Goal: Find specific page/section: Find specific page/section

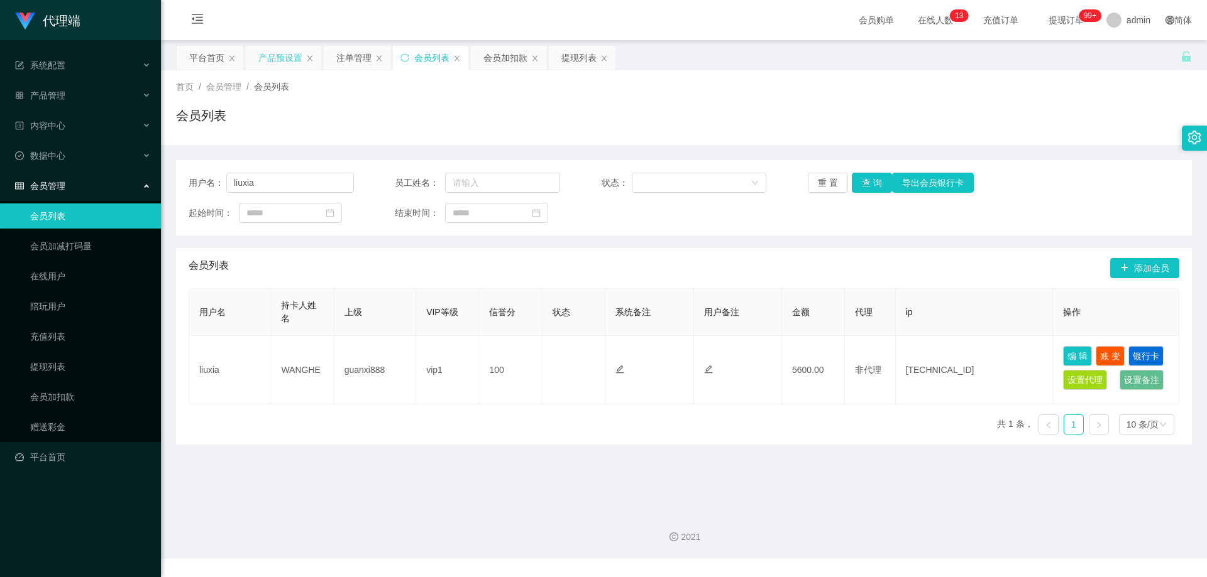
click at [288, 61] on div "产品预设置" at bounding box center [280, 58] width 44 height 24
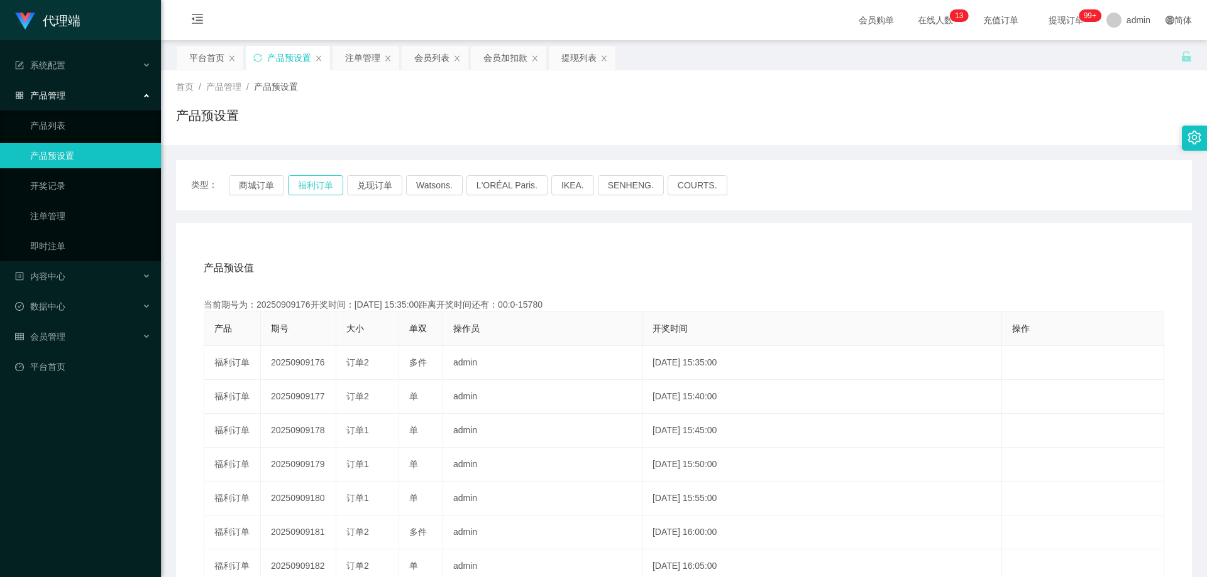
click at [315, 188] on button "福利订单" at bounding box center [315, 185] width 55 height 20
click at [309, 192] on button "福利订单" at bounding box center [315, 185] width 55 height 20
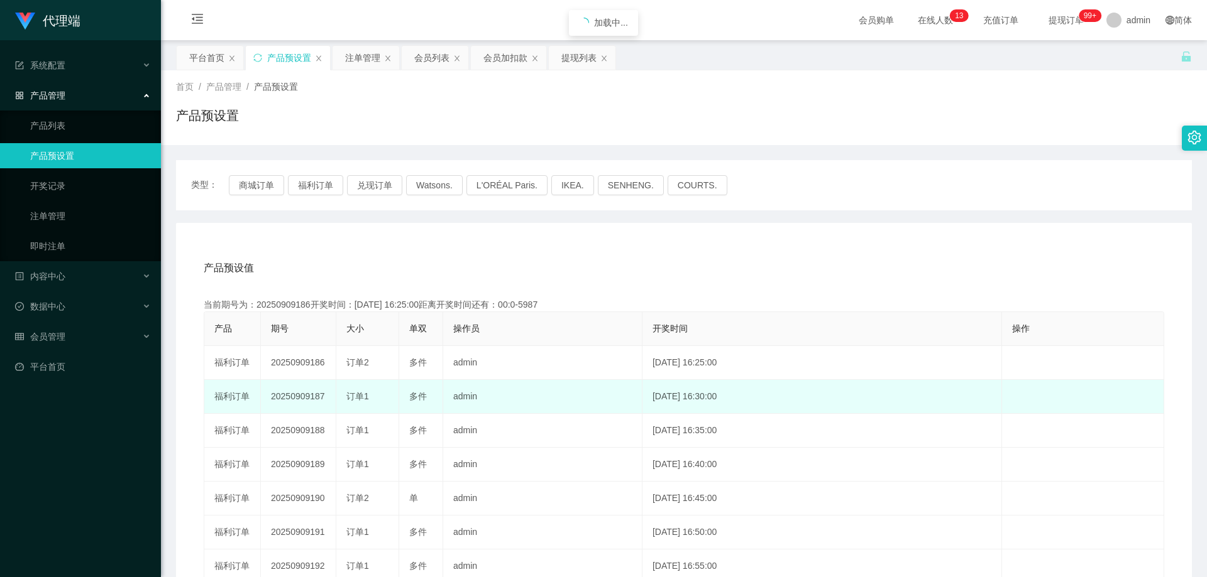
click at [302, 395] on td "20250909187" at bounding box center [298, 397] width 75 height 34
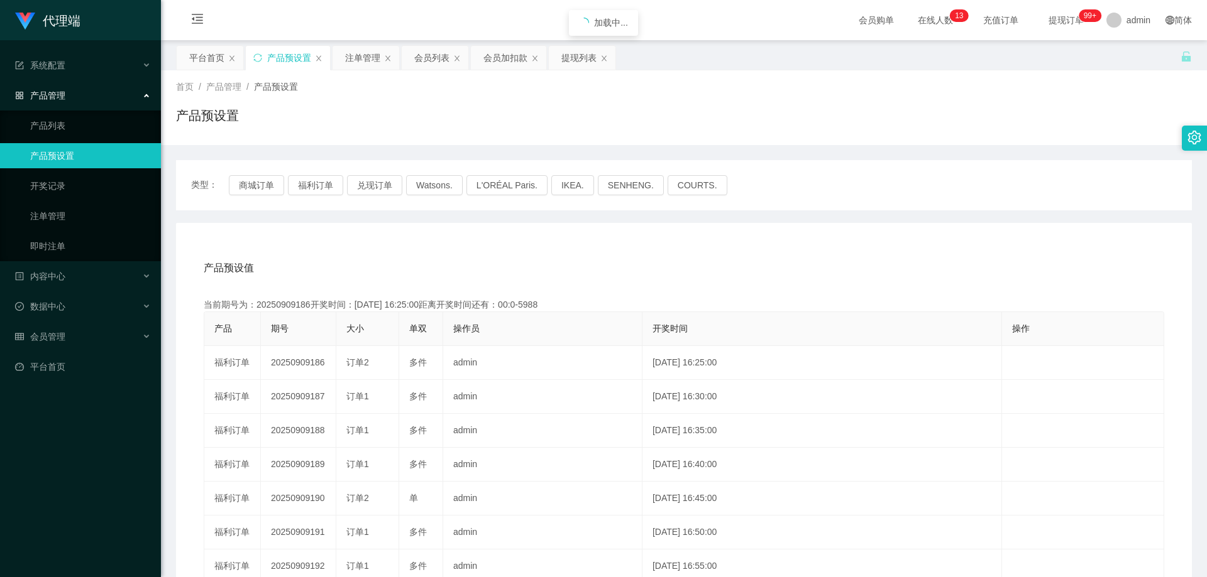
copy td "20250909187"
